Goal: Navigation & Orientation: Find specific page/section

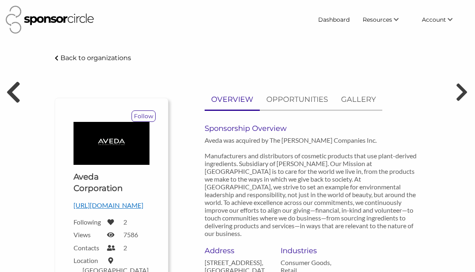
click at [19, 96] on icon at bounding box center [13, 92] width 15 height 25
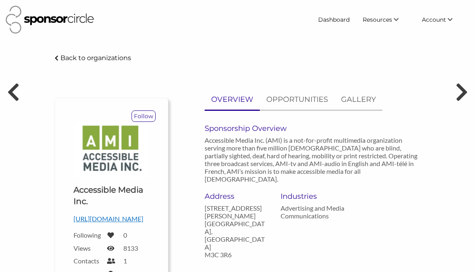
click at [85, 20] on img at bounding box center [50, 20] width 88 height 28
